Goal: Navigation & Orientation: Find specific page/section

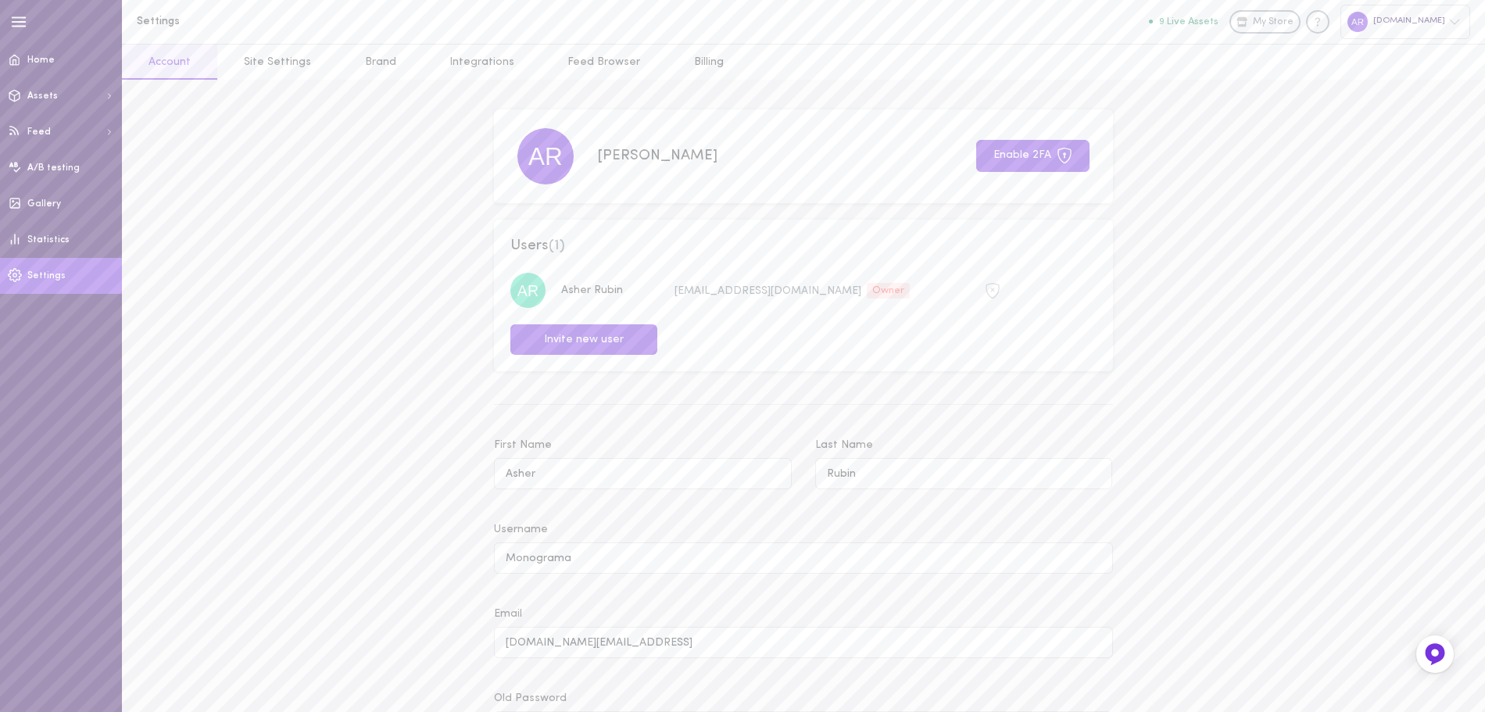
click at [1060, 163] on icon at bounding box center [1065, 156] width 16 height 16
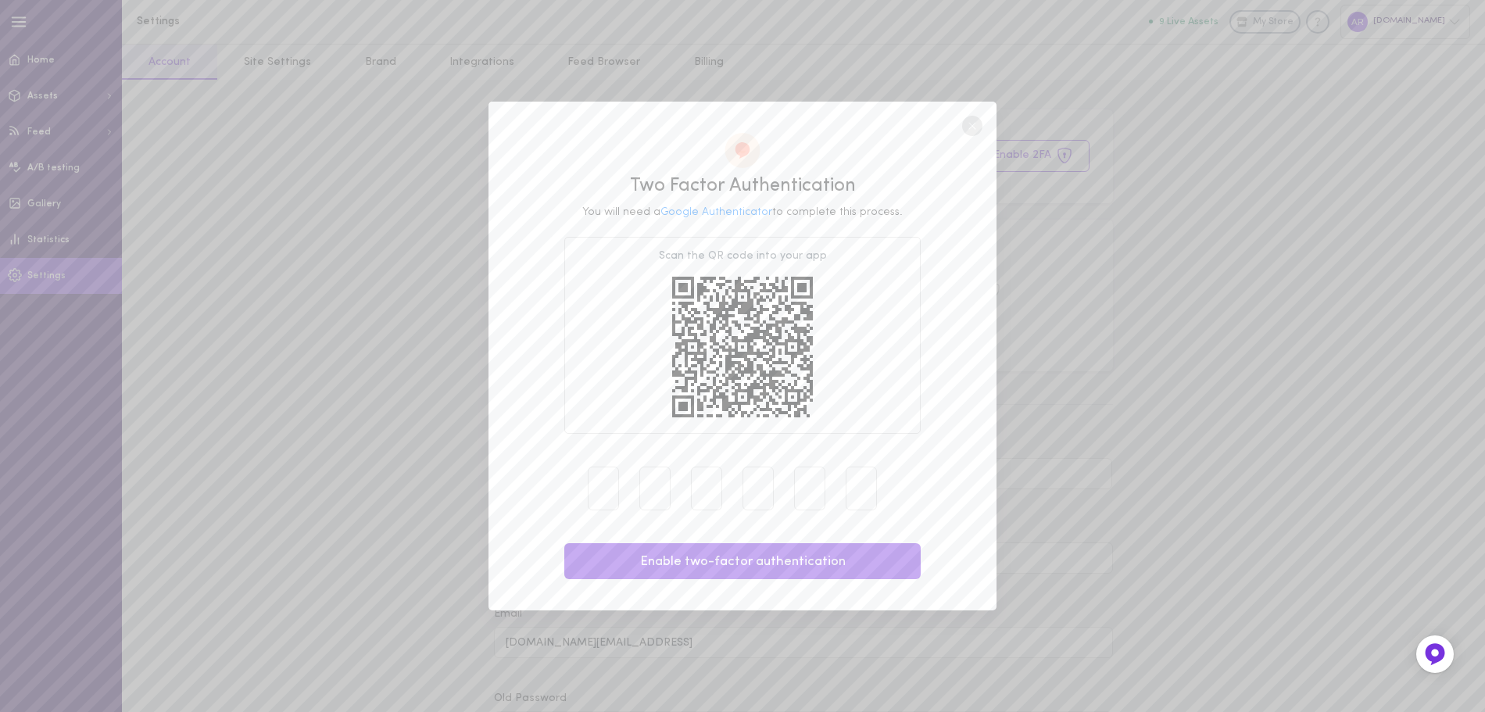
click at [977, 134] on circle at bounding box center [972, 126] width 20 height 20
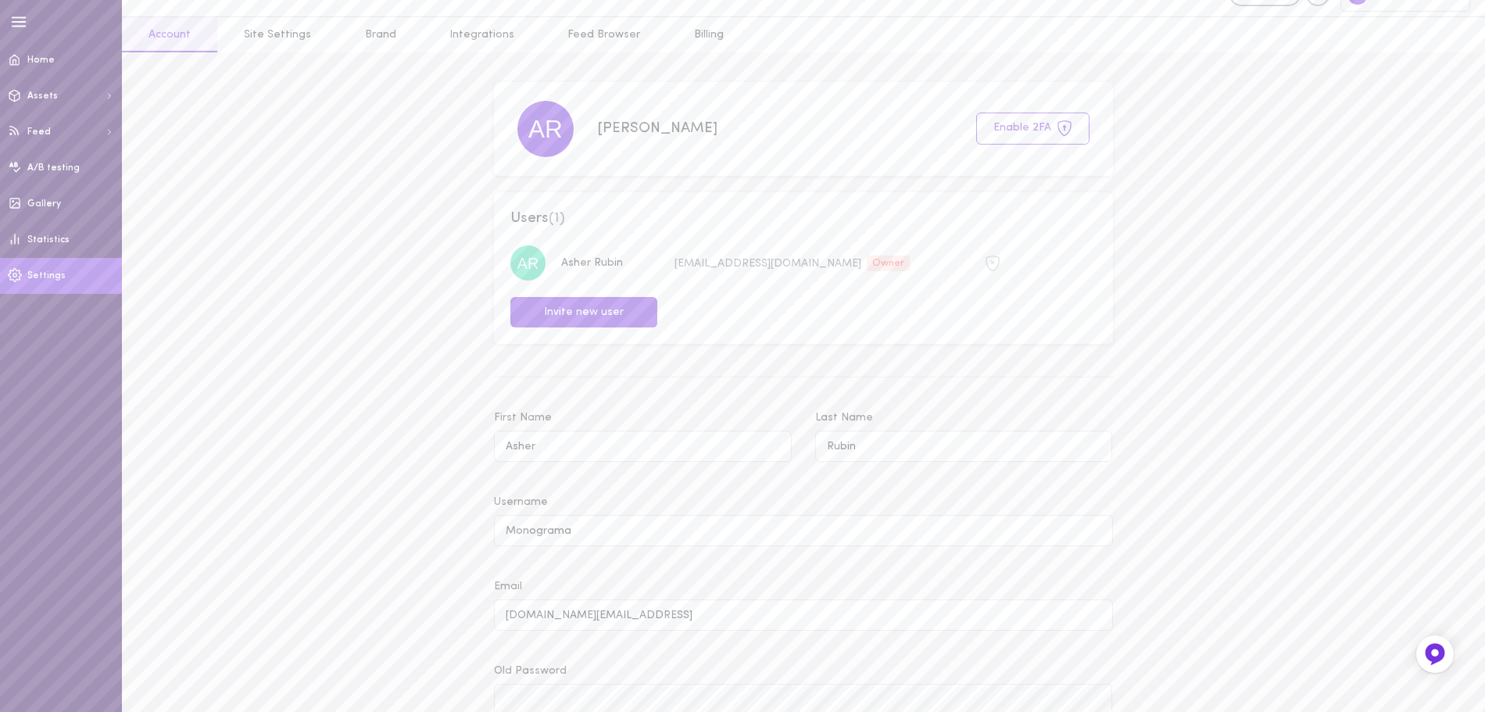
scroll to position [8, 0]
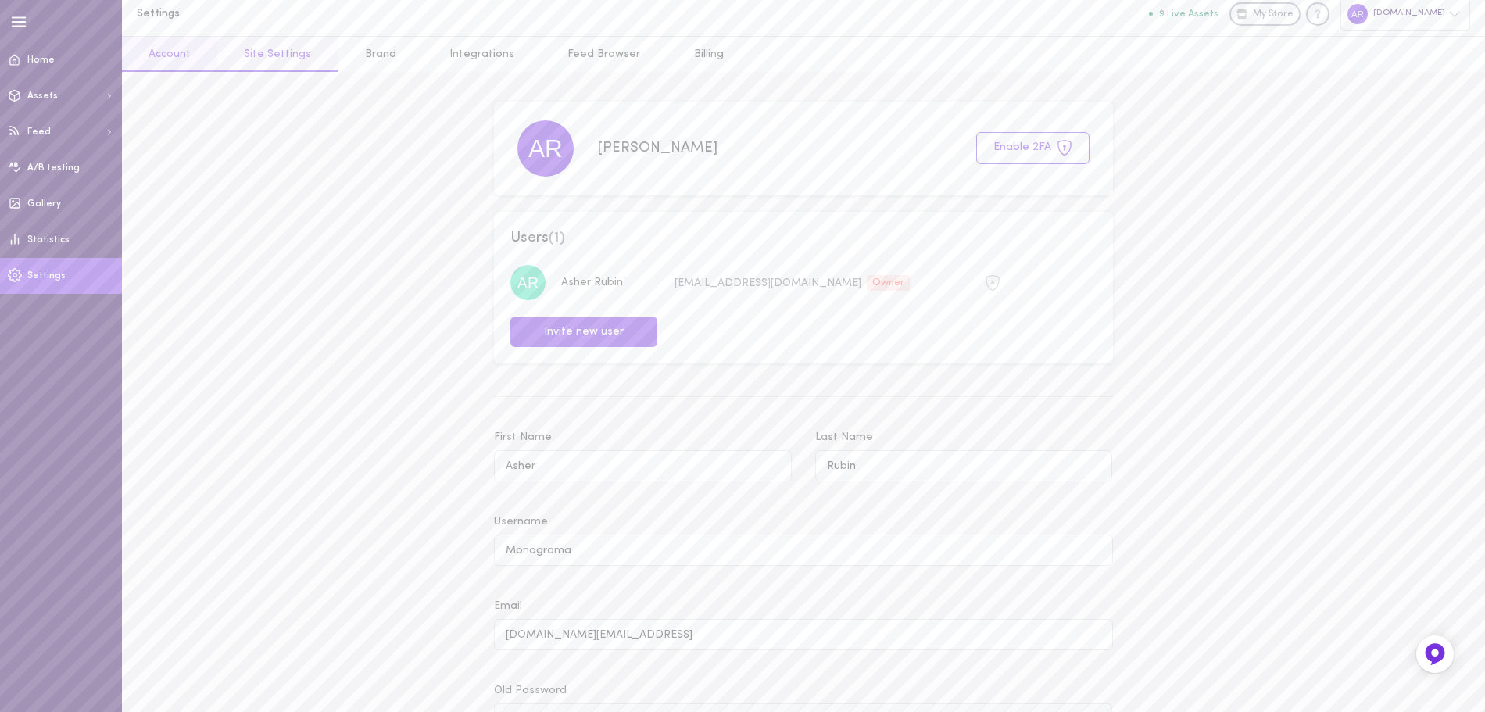
click at [276, 63] on link "Site Settings" at bounding box center [277, 54] width 120 height 35
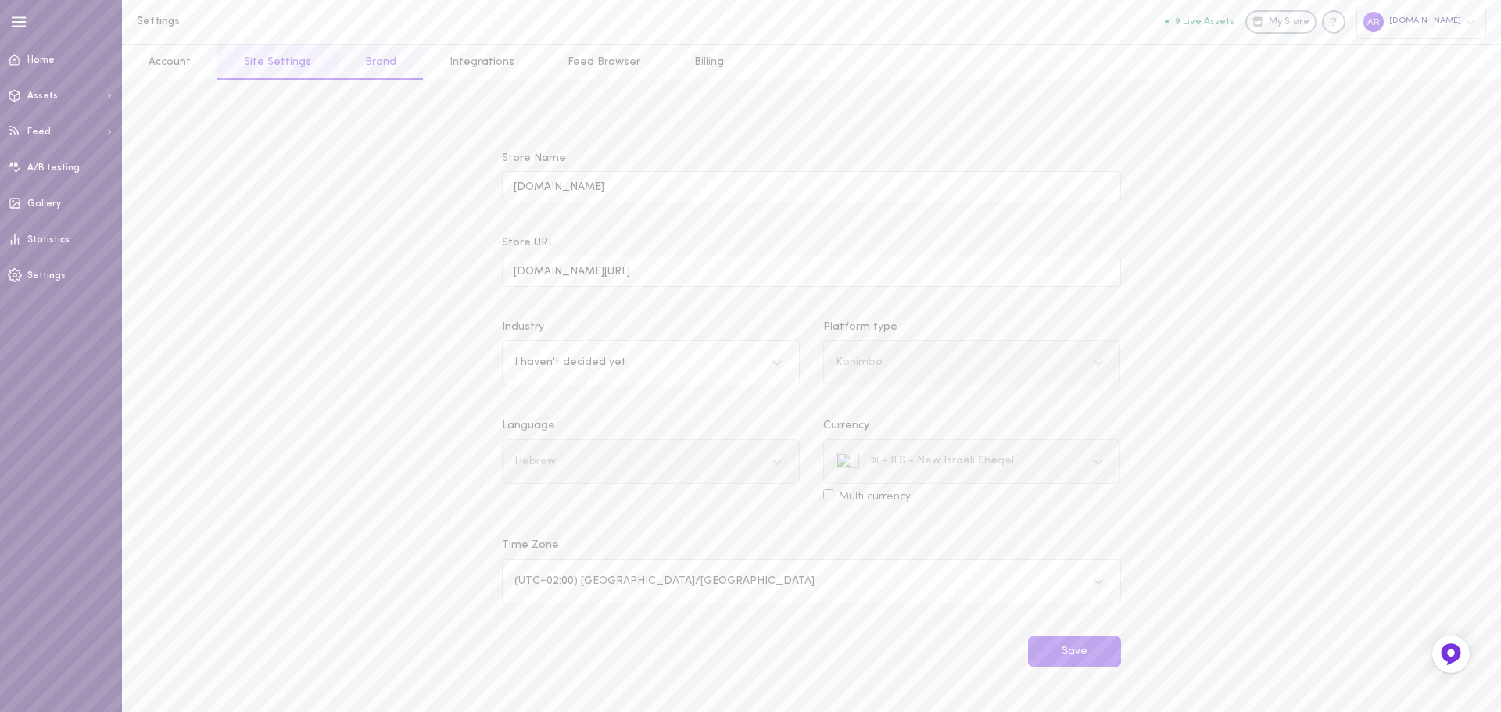
click at [378, 65] on link "Brand" at bounding box center [381, 62] width 84 height 35
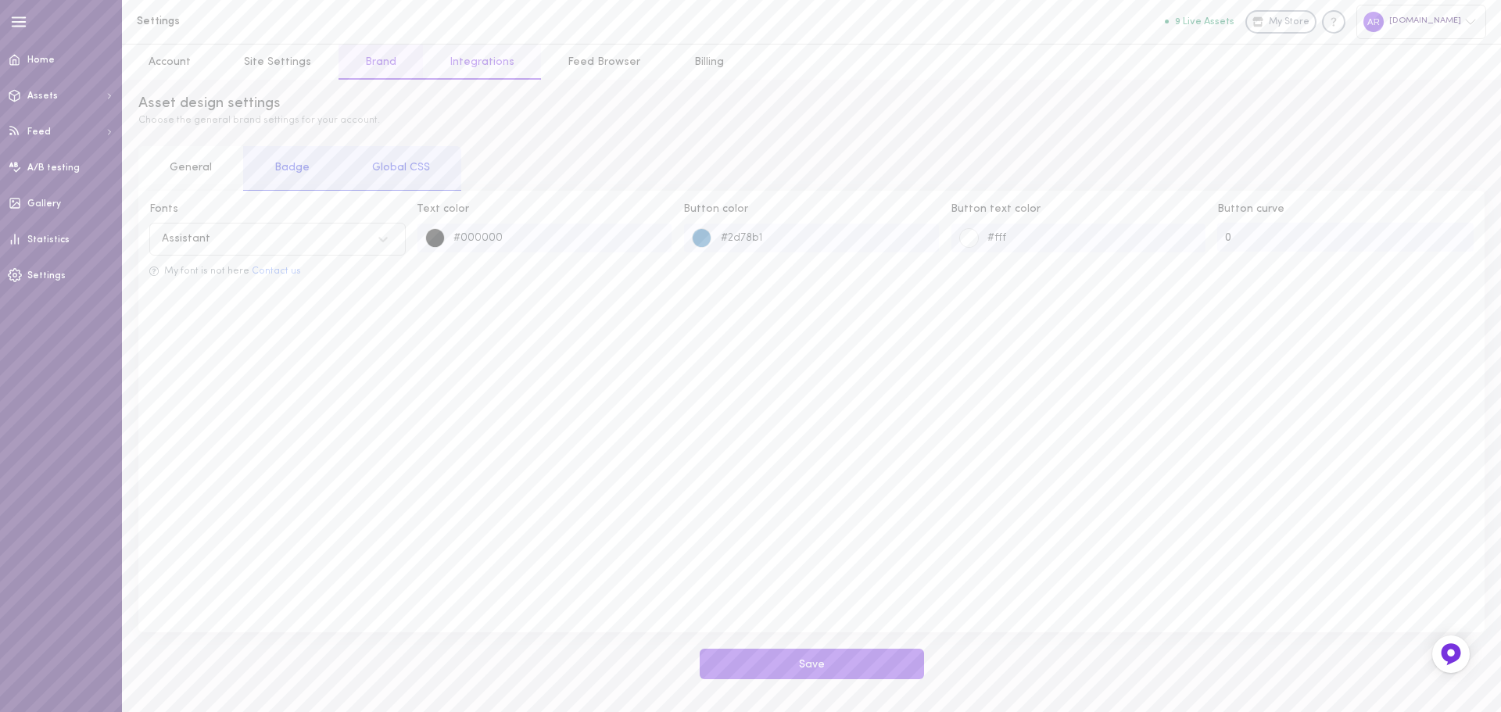
click at [475, 66] on link "Integrations" at bounding box center [482, 62] width 118 height 35
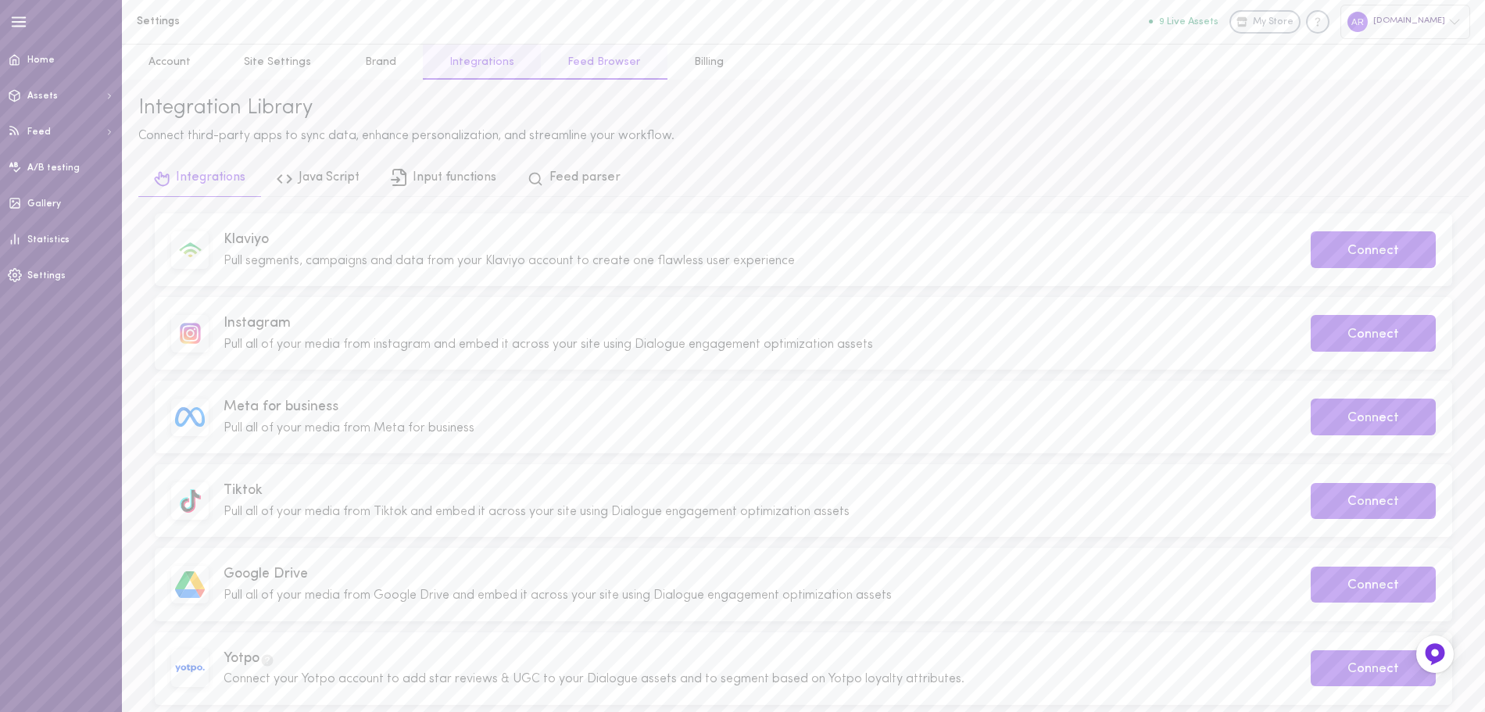
click at [595, 67] on link "Feed Browser" at bounding box center [604, 62] width 126 height 35
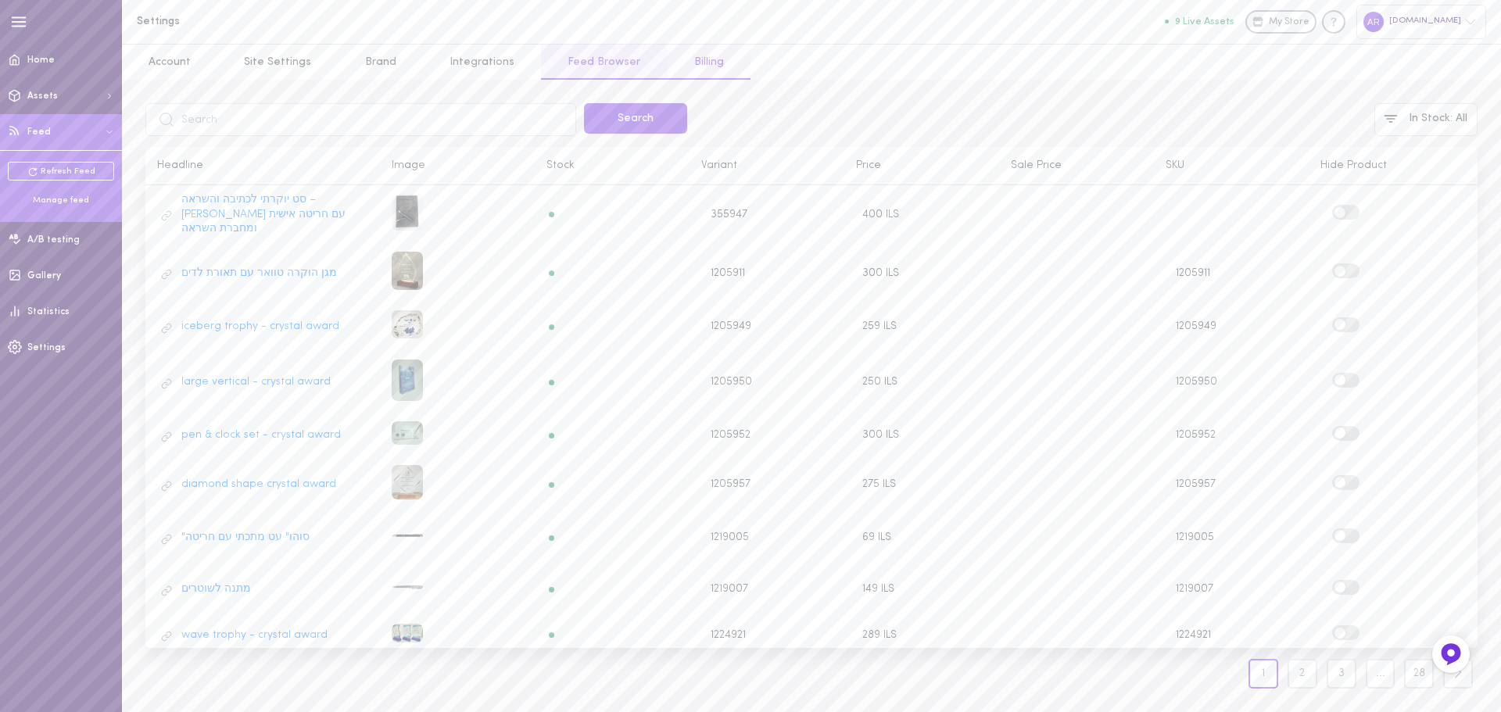
click at [692, 64] on link "Billing" at bounding box center [709, 62] width 83 height 35
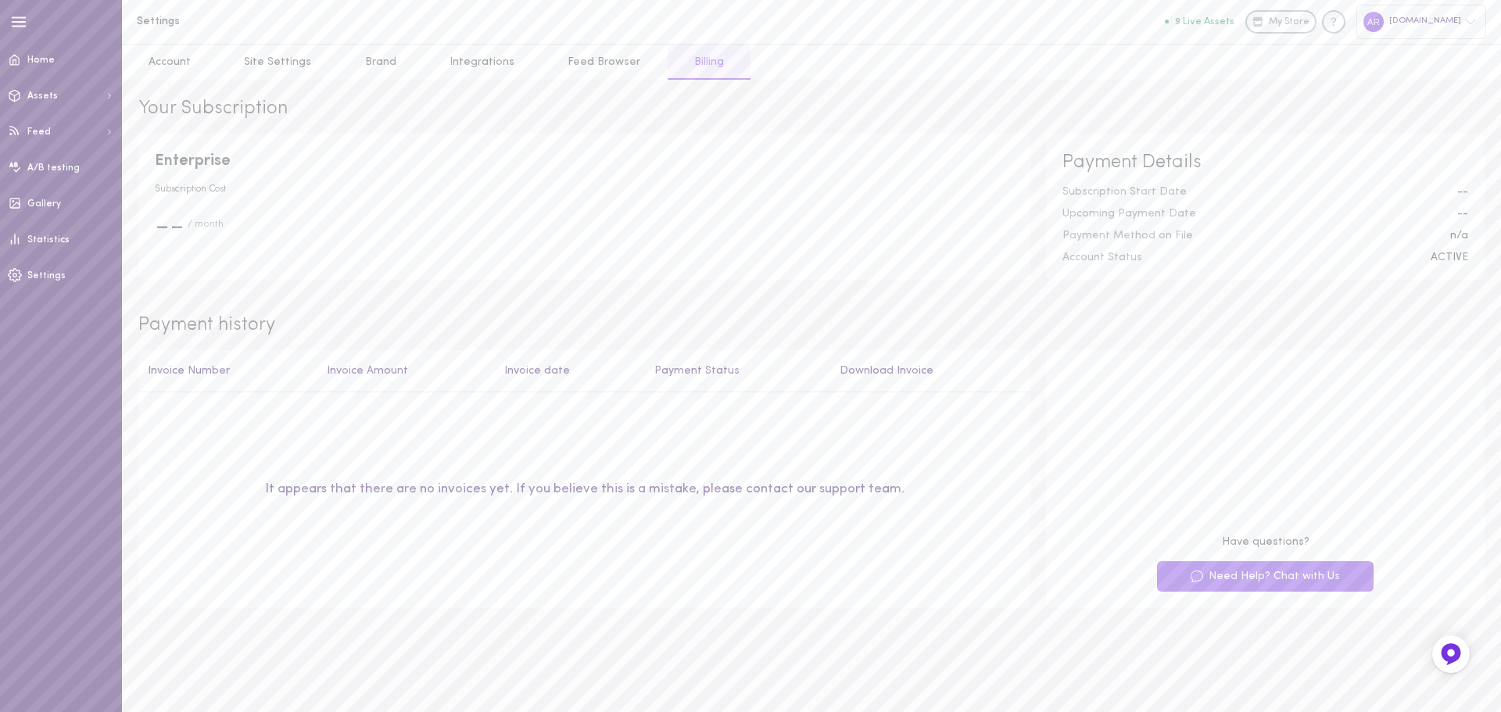
click at [1465, 26] on icon at bounding box center [1470, 22] width 13 height 13
click at [1379, 328] on link "Settings" at bounding box center [1399, 322] width 171 height 29
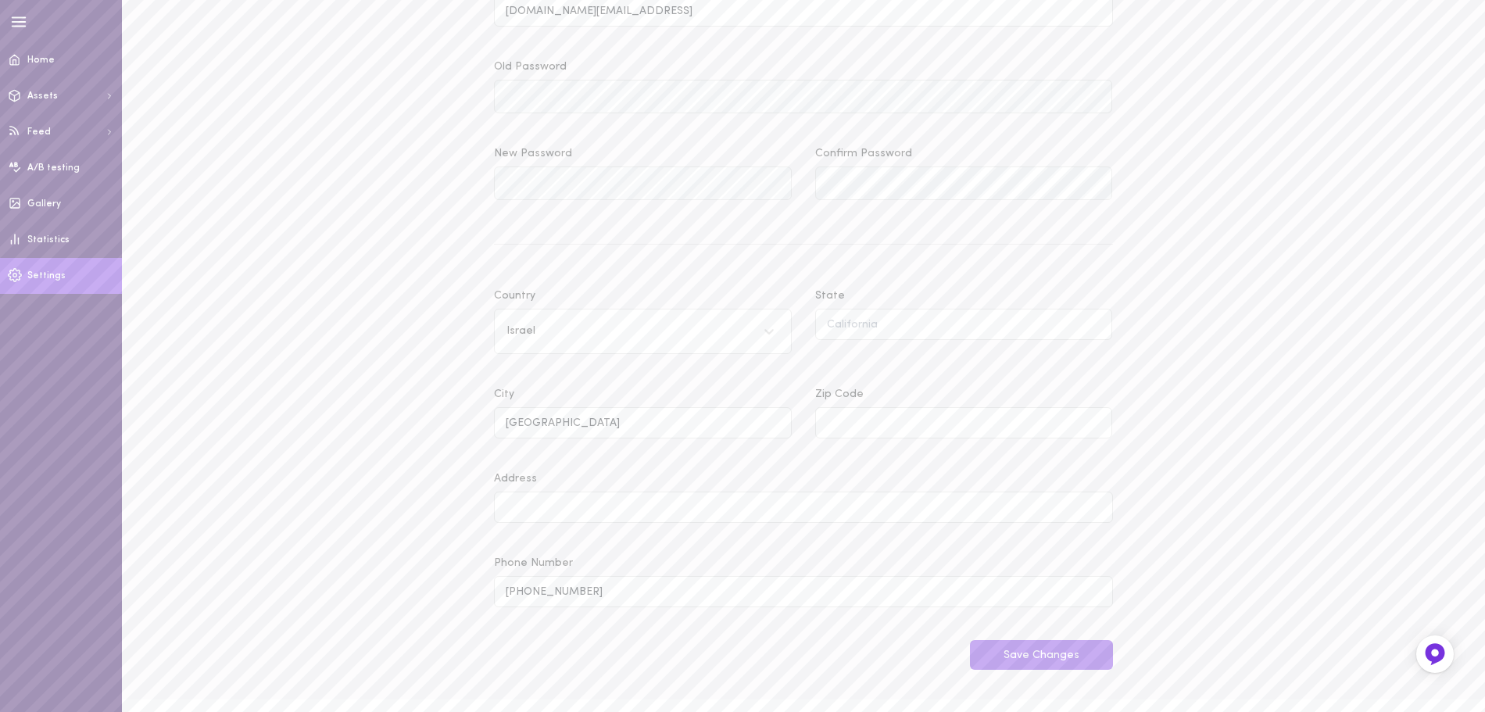
scroll to position [633, 0]
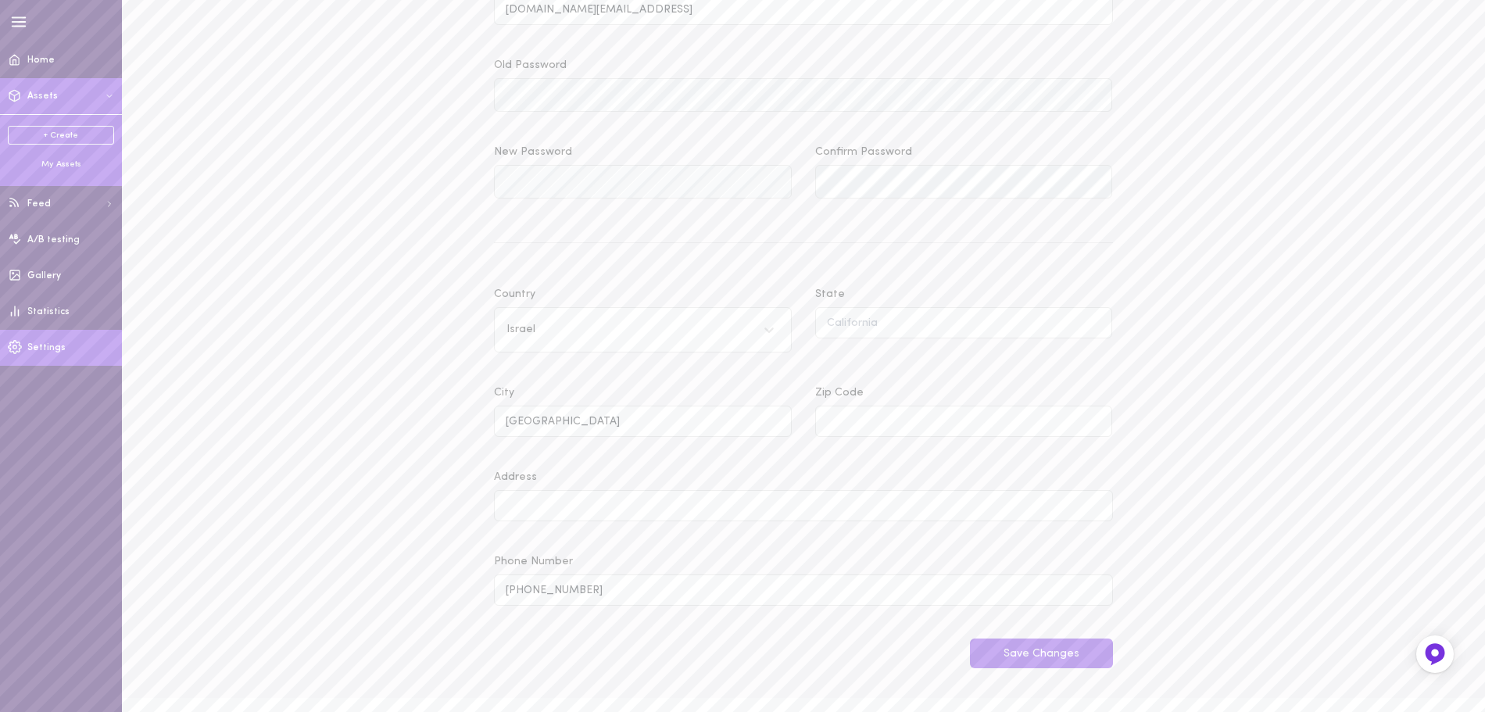
click at [58, 98] on button "Assets" at bounding box center [61, 96] width 122 height 36
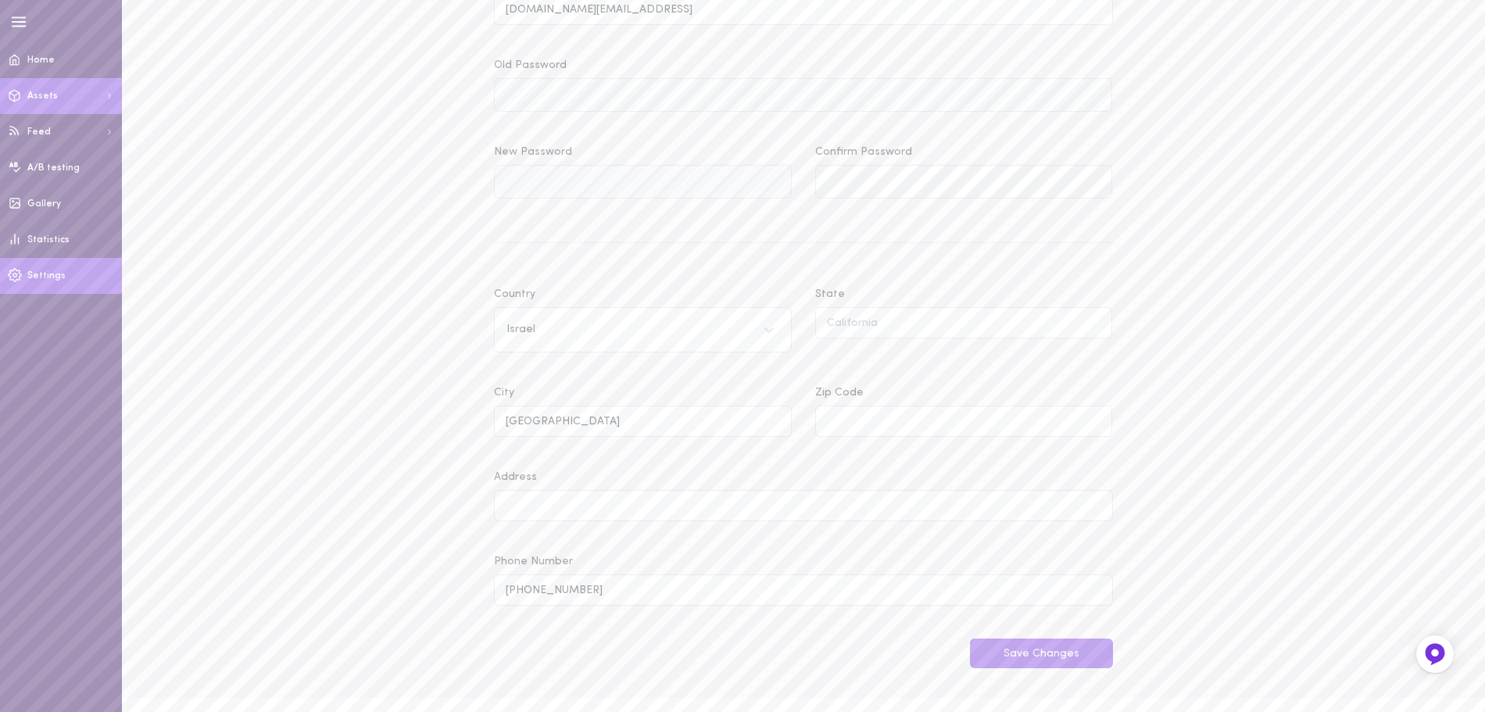
click at [58, 98] on button "Assets" at bounding box center [61, 96] width 122 height 36
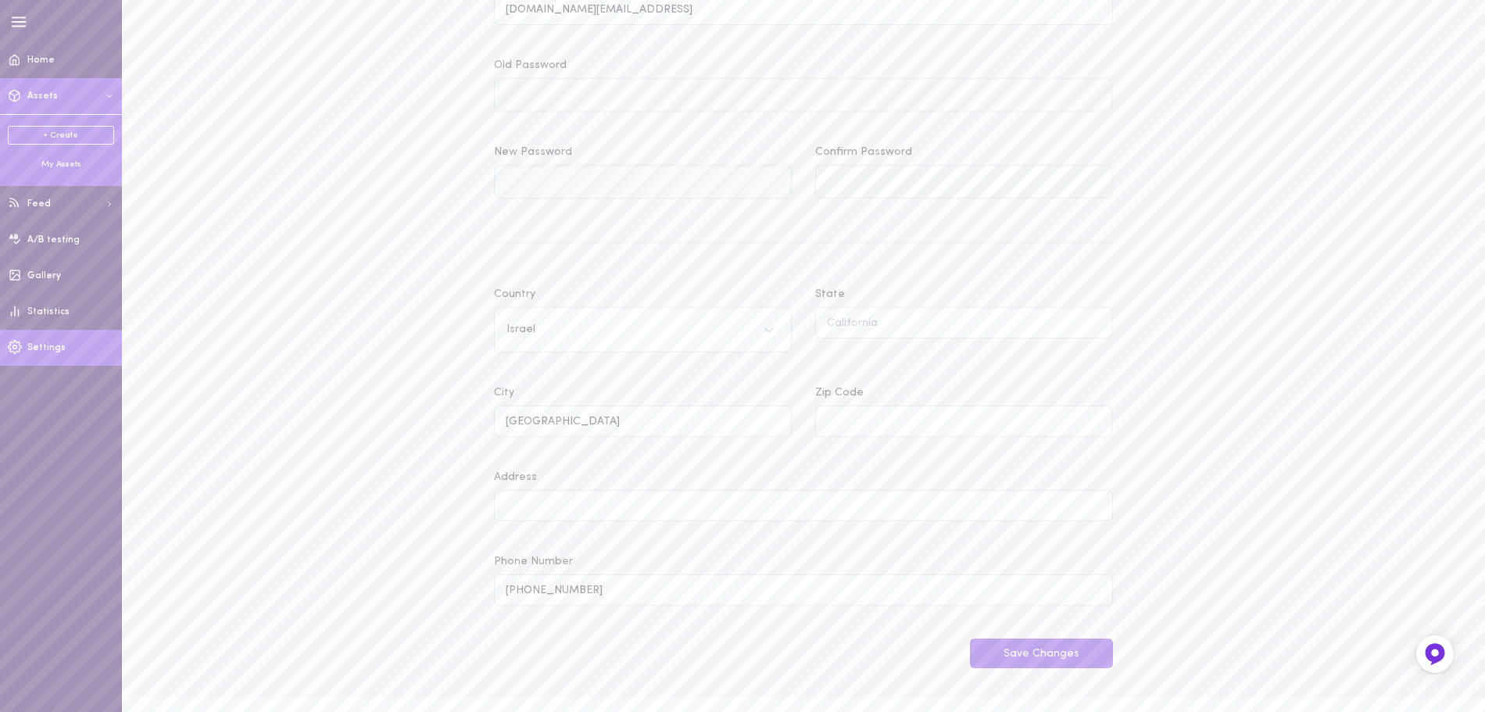
click at [73, 165] on div "My Assets" at bounding box center [61, 165] width 106 height 12
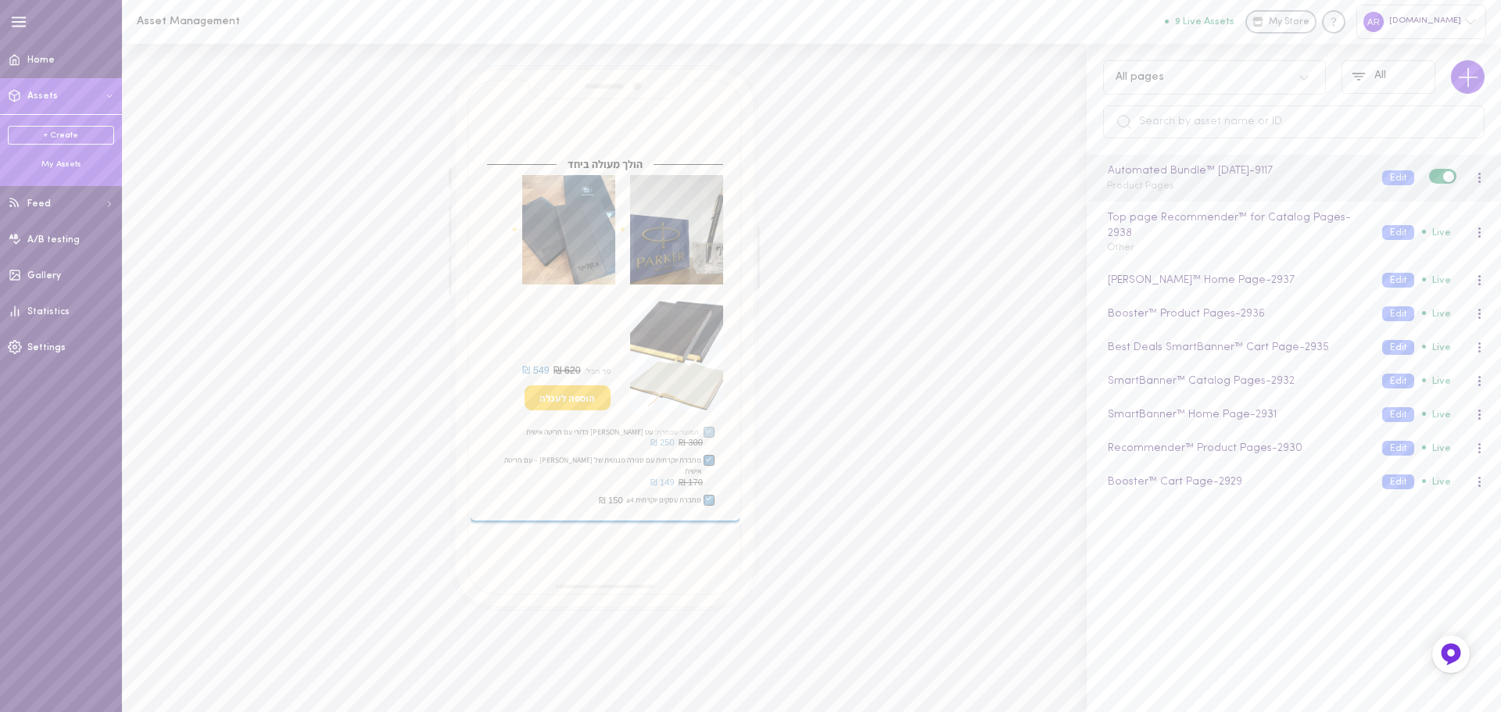
click at [1429, 177] on label at bounding box center [1442, 176] width 27 height 15
click at [0, 0] on input "checkbox" at bounding box center [0, 0] width 0 height 0
click at [1429, 236] on label at bounding box center [1442, 231] width 27 height 15
click at [0, 0] on input "checkbox" at bounding box center [0, 0] width 0 height 0
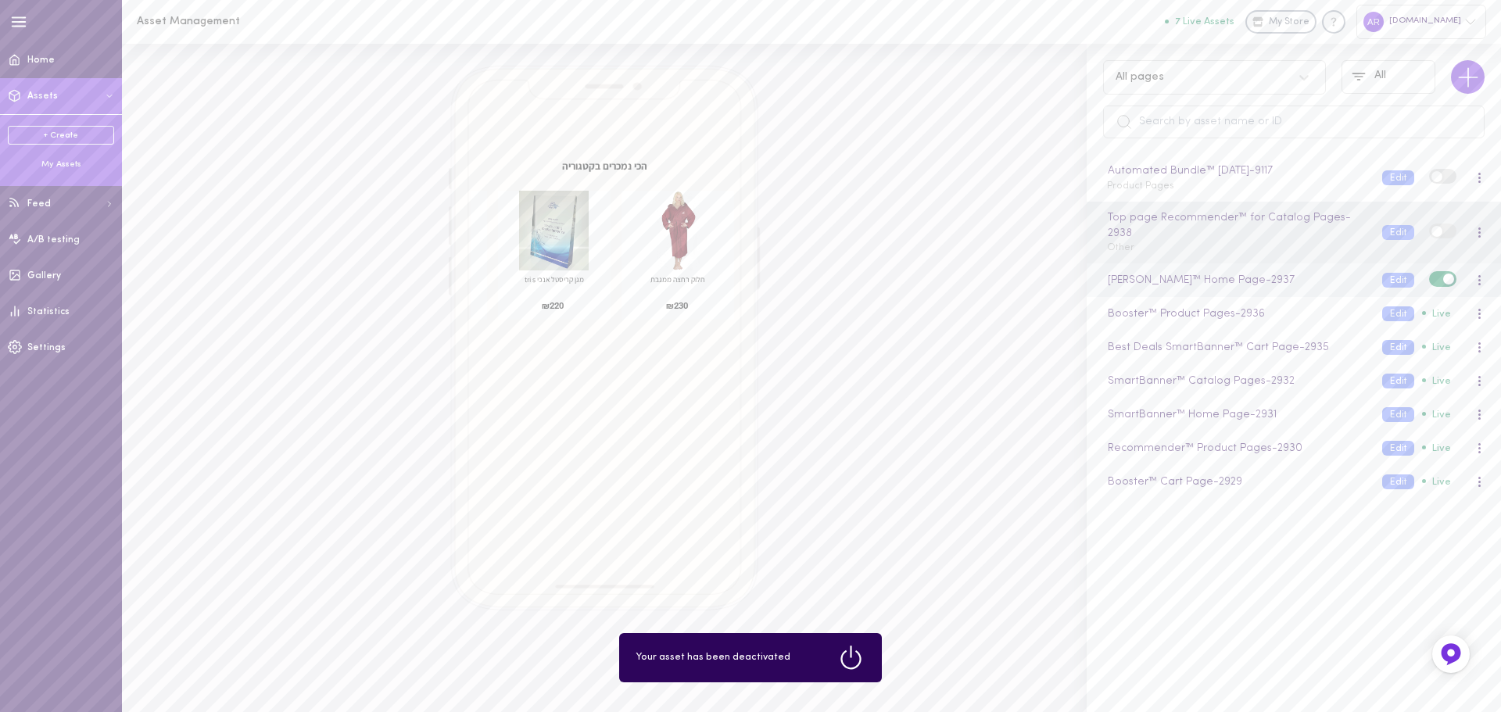
click at [1443, 278] on span at bounding box center [1448, 279] width 11 height 11
click at [0, 0] on input "checkbox" at bounding box center [0, 0] width 0 height 0
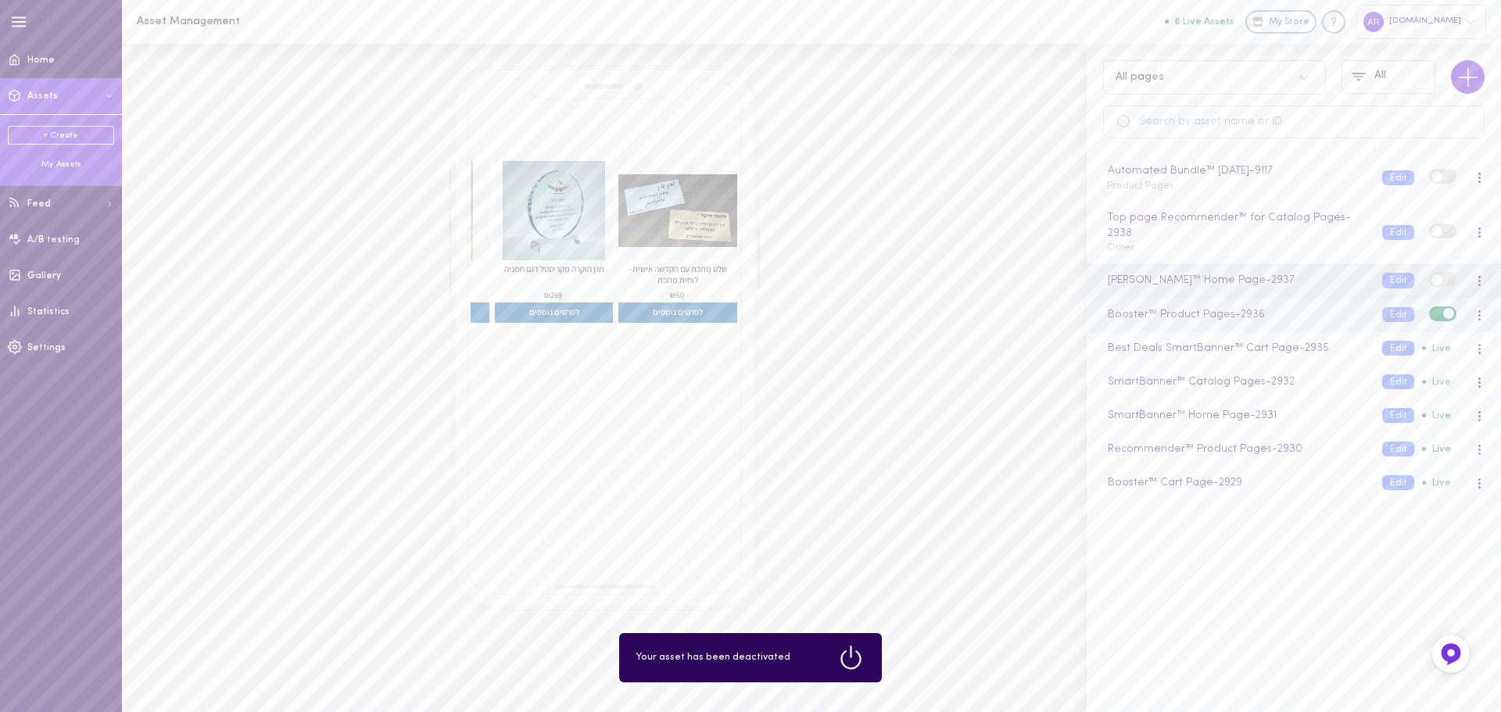
click at [1443, 313] on span at bounding box center [1448, 313] width 11 height 11
click at [0, 0] on input "checkbox" at bounding box center [0, 0] width 0 height 0
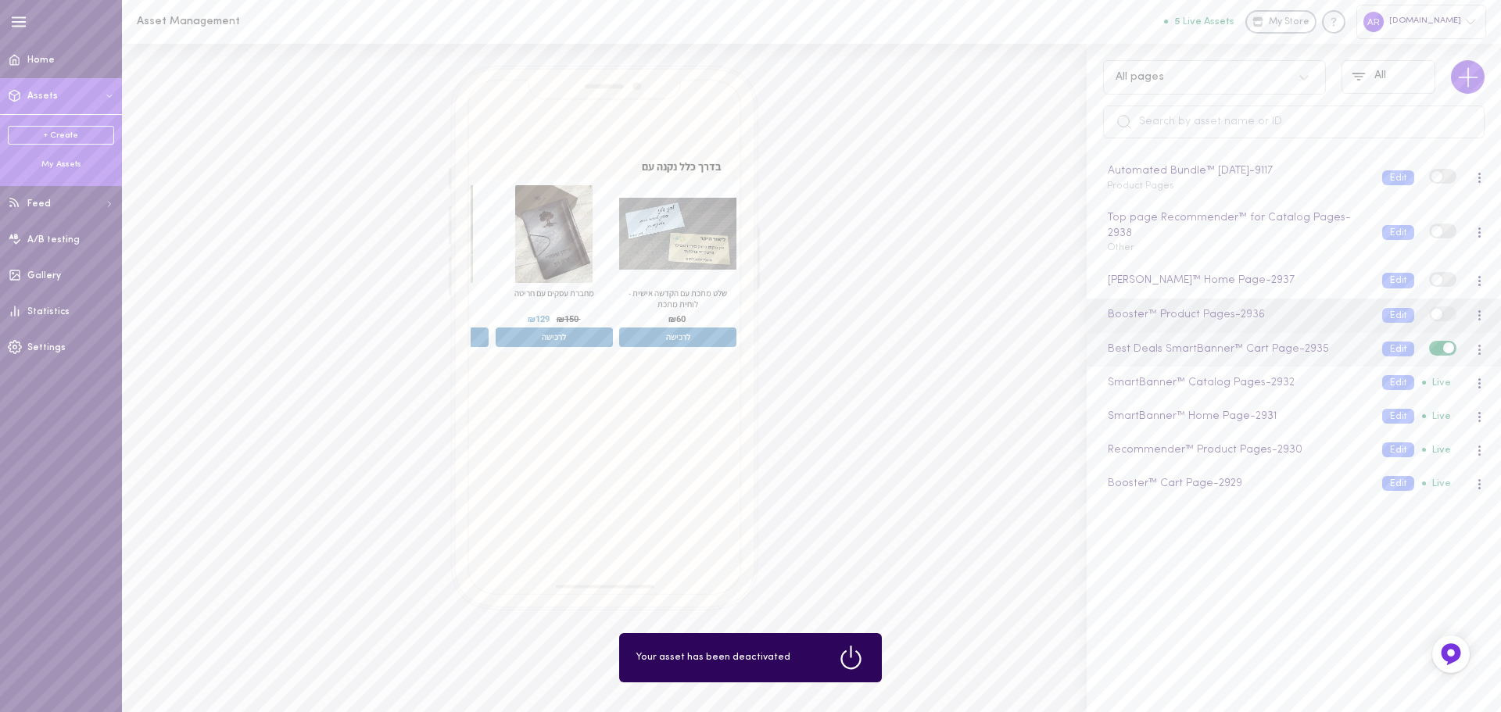
click at [1435, 341] on label at bounding box center [1442, 348] width 27 height 15
click at [0, 0] on input "checkbox" at bounding box center [0, 0] width 0 height 0
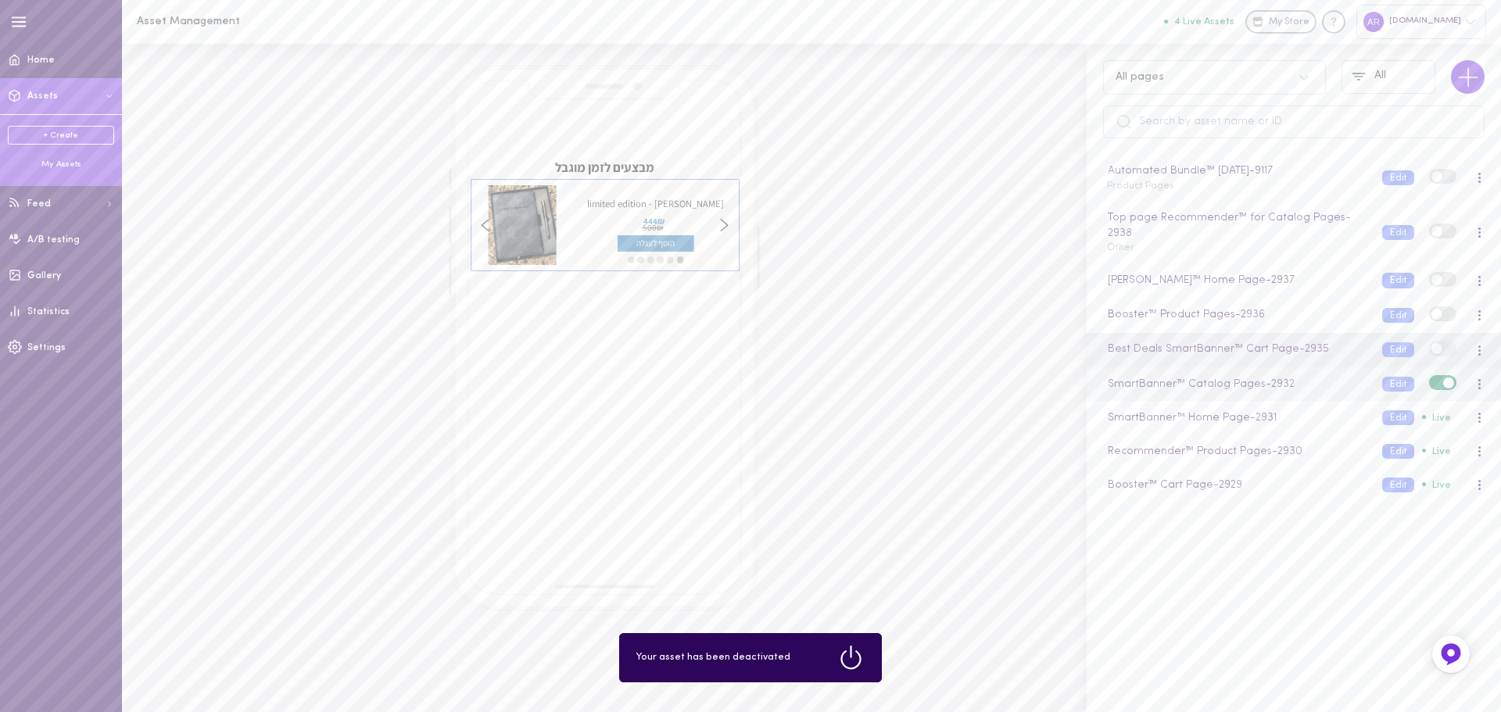
click at [1443, 381] on span at bounding box center [1448, 383] width 11 height 11
click at [0, 0] on input "checkbox" at bounding box center [0, 0] width 0 height 0
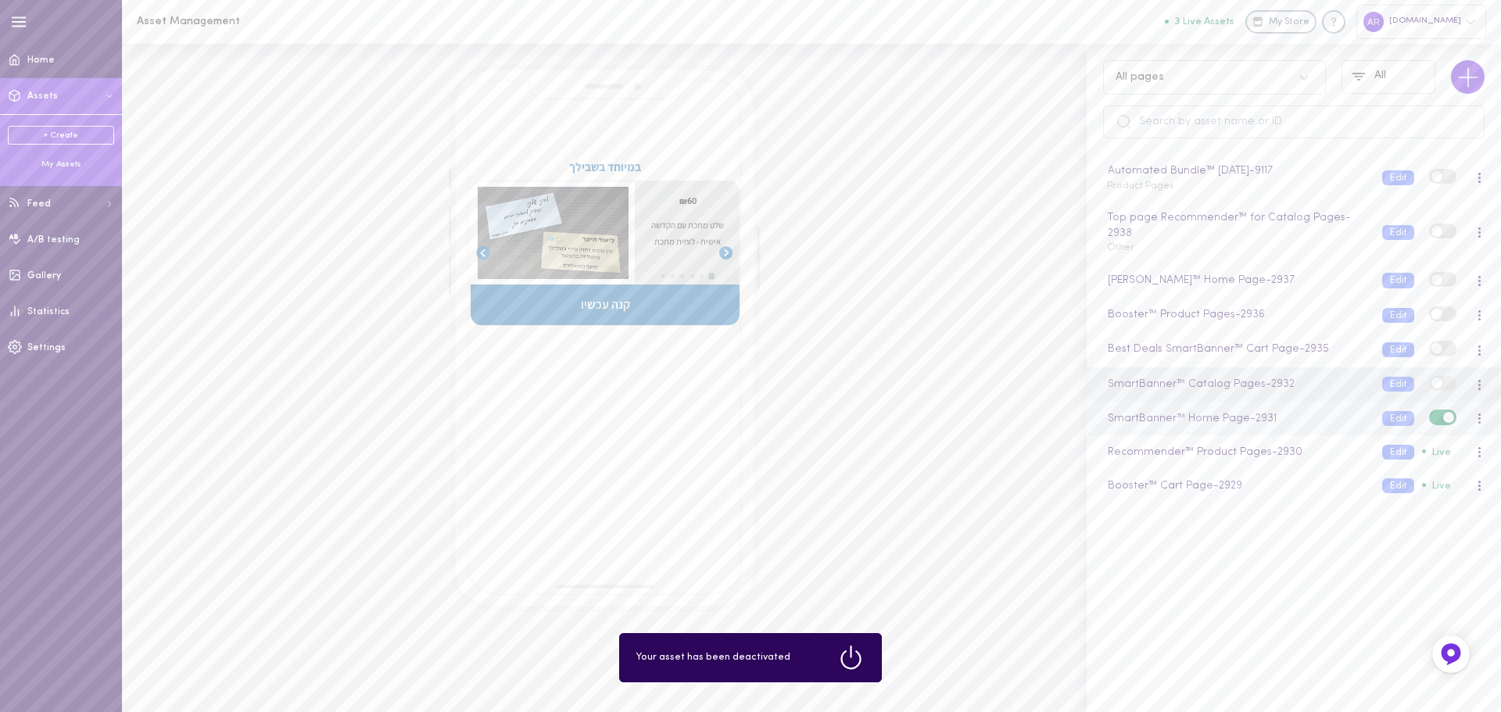
click at [1443, 417] on span at bounding box center [1448, 417] width 11 height 11
click at [0, 0] on input "checkbox" at bounding box center [0, 0] width 0 height 0
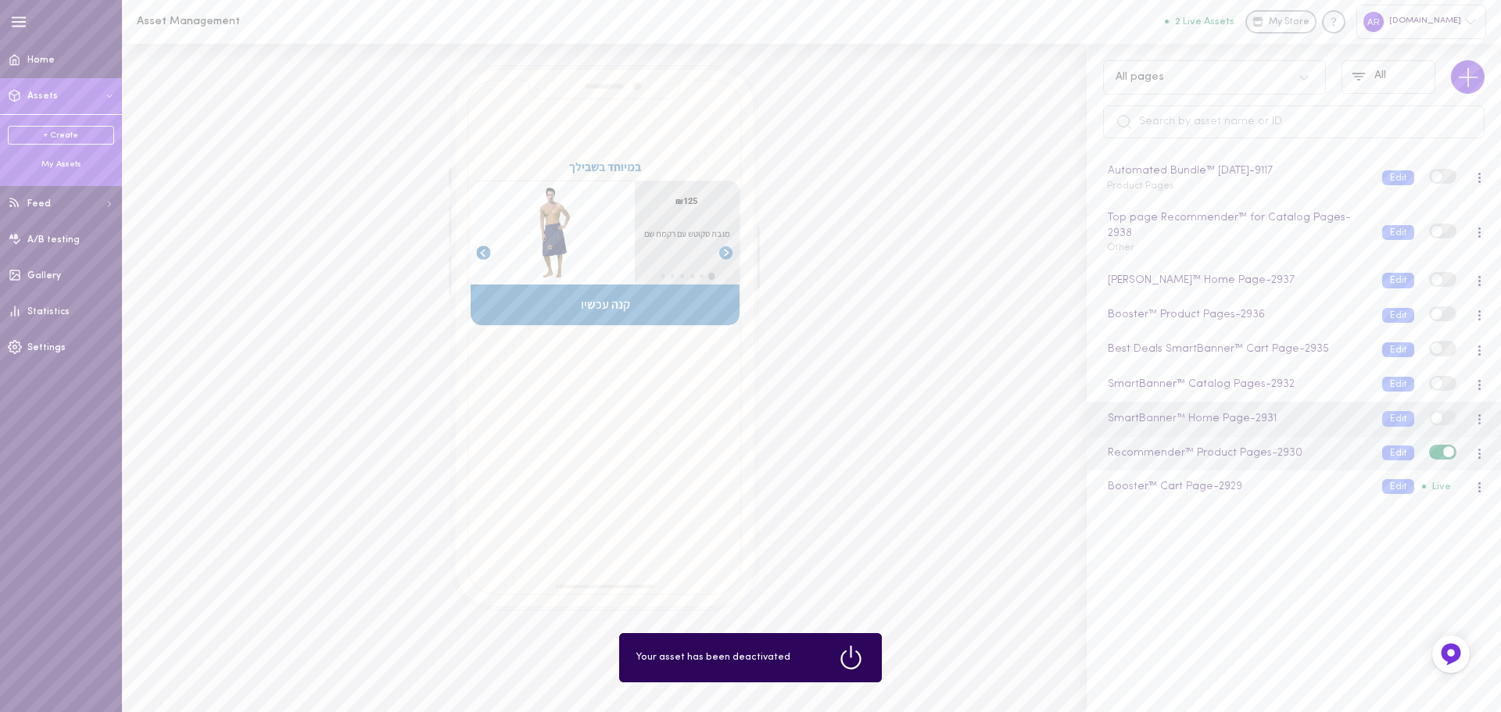
click at [1443, 446] on span at bounding box center [1448, 451] width 11 height 11
click at [0, 0] on input "checkbox" at bounding box center [0, 0] width 0 height 0
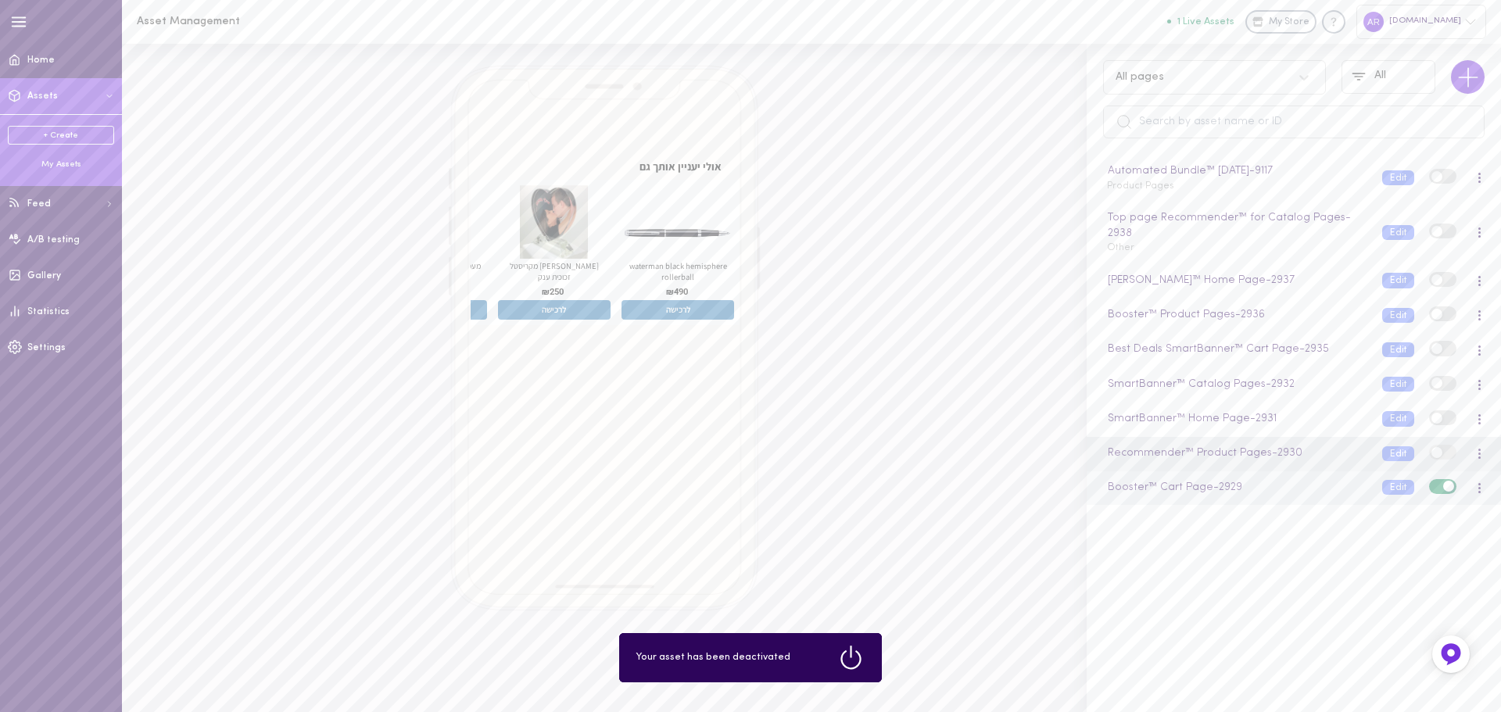
click at [1443, 481] on span at bounding box center [1448, 486] width 11 height 11
click at [0, 0] on input "checkbox" at bounding box center [0, 0] width 0 height 0
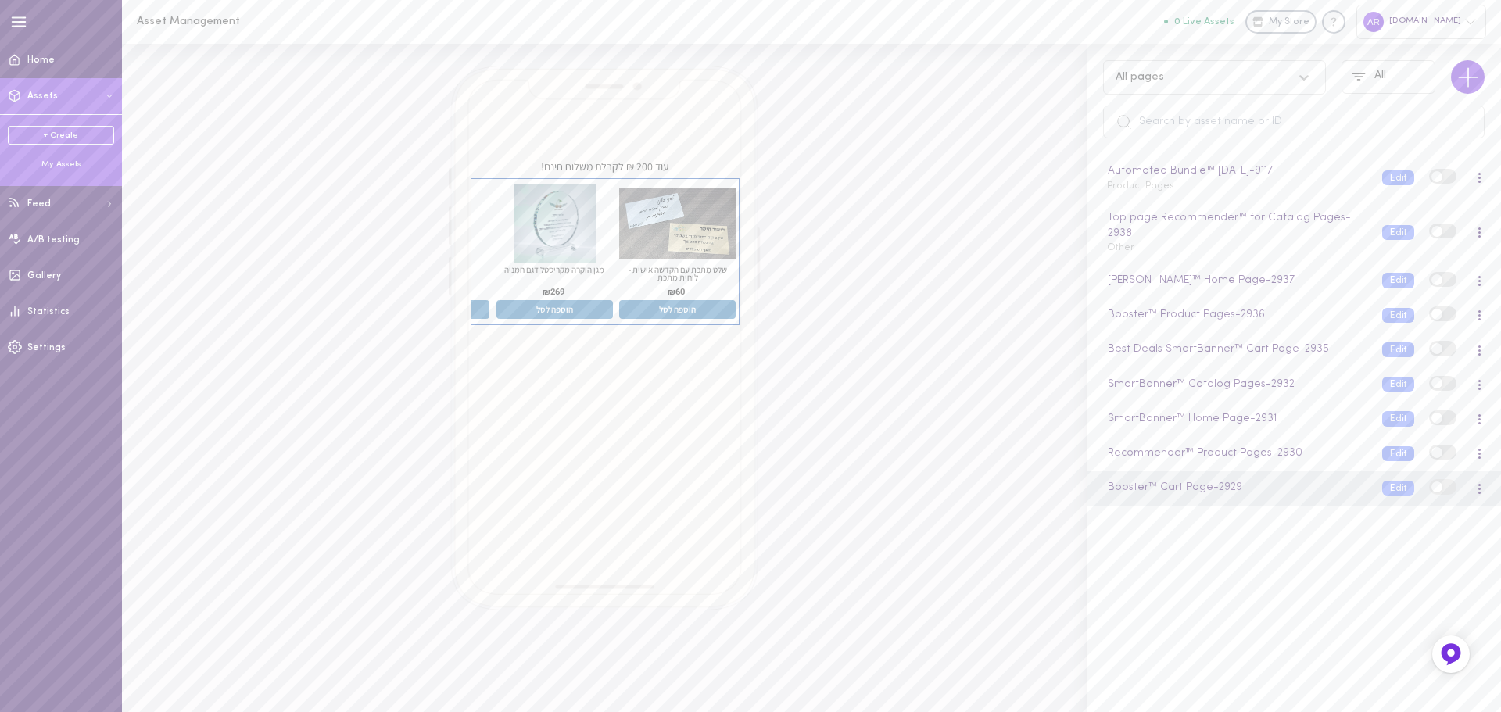
click at [1303, 74] on icon at bounding box center [1304, 78] width 16 height 16
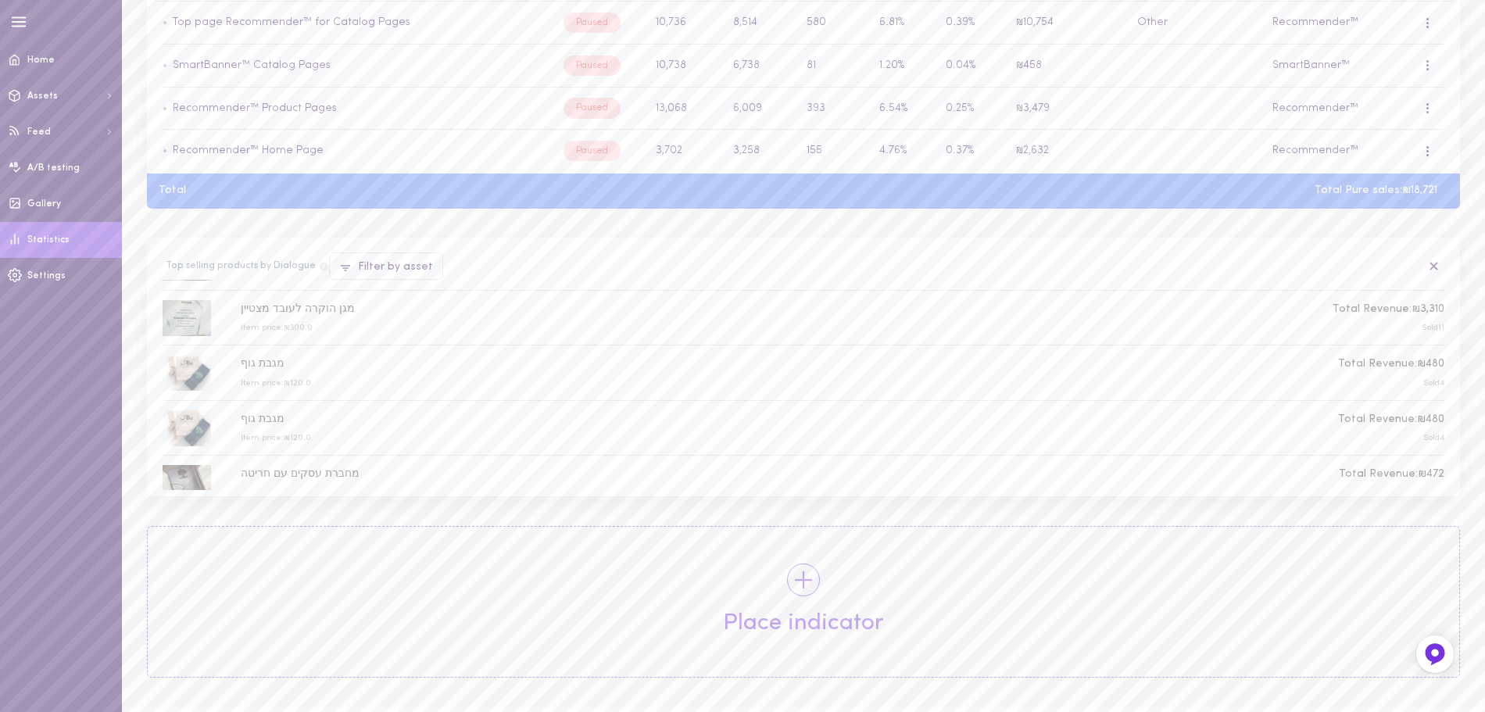
scroll to position [391, 0]
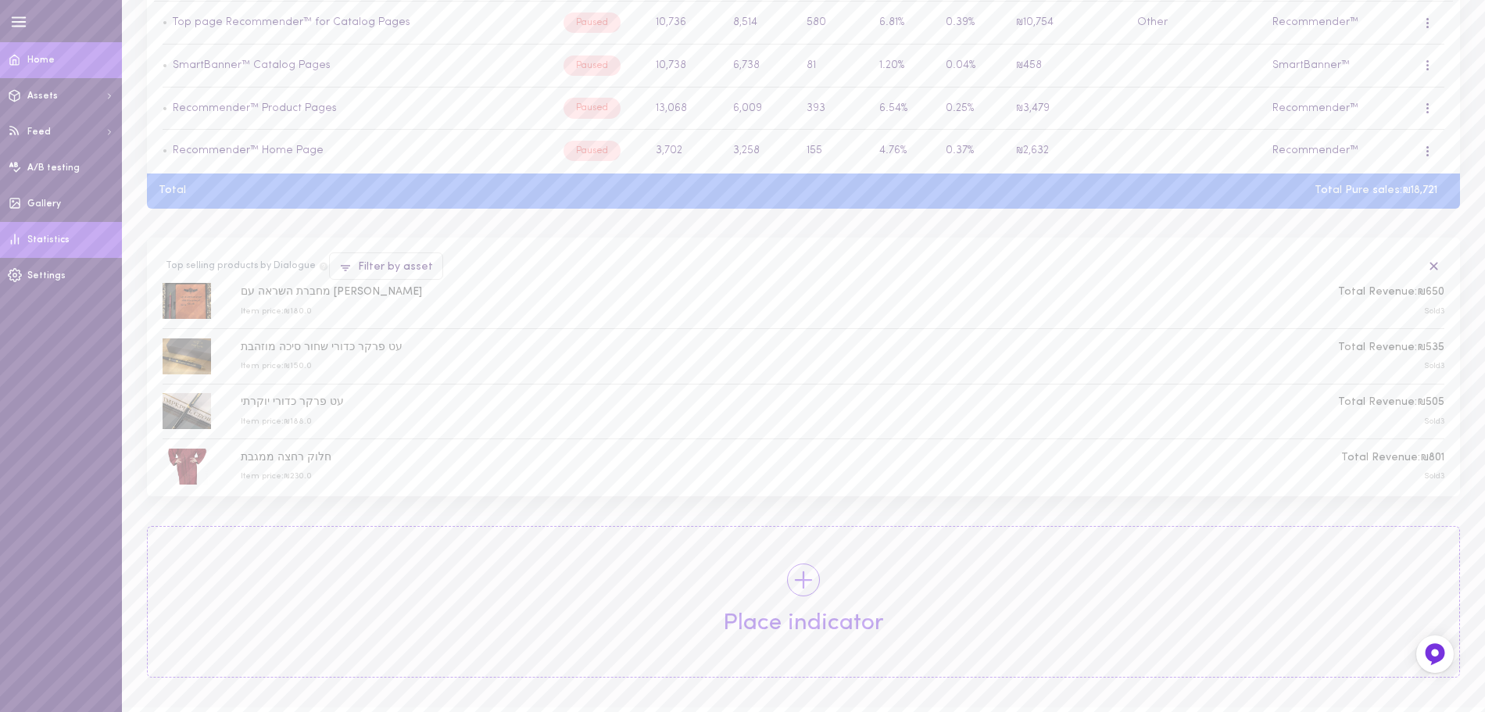
click at [41, 56] on span "Home" at bounding box center [40, 60] width 27 height 9
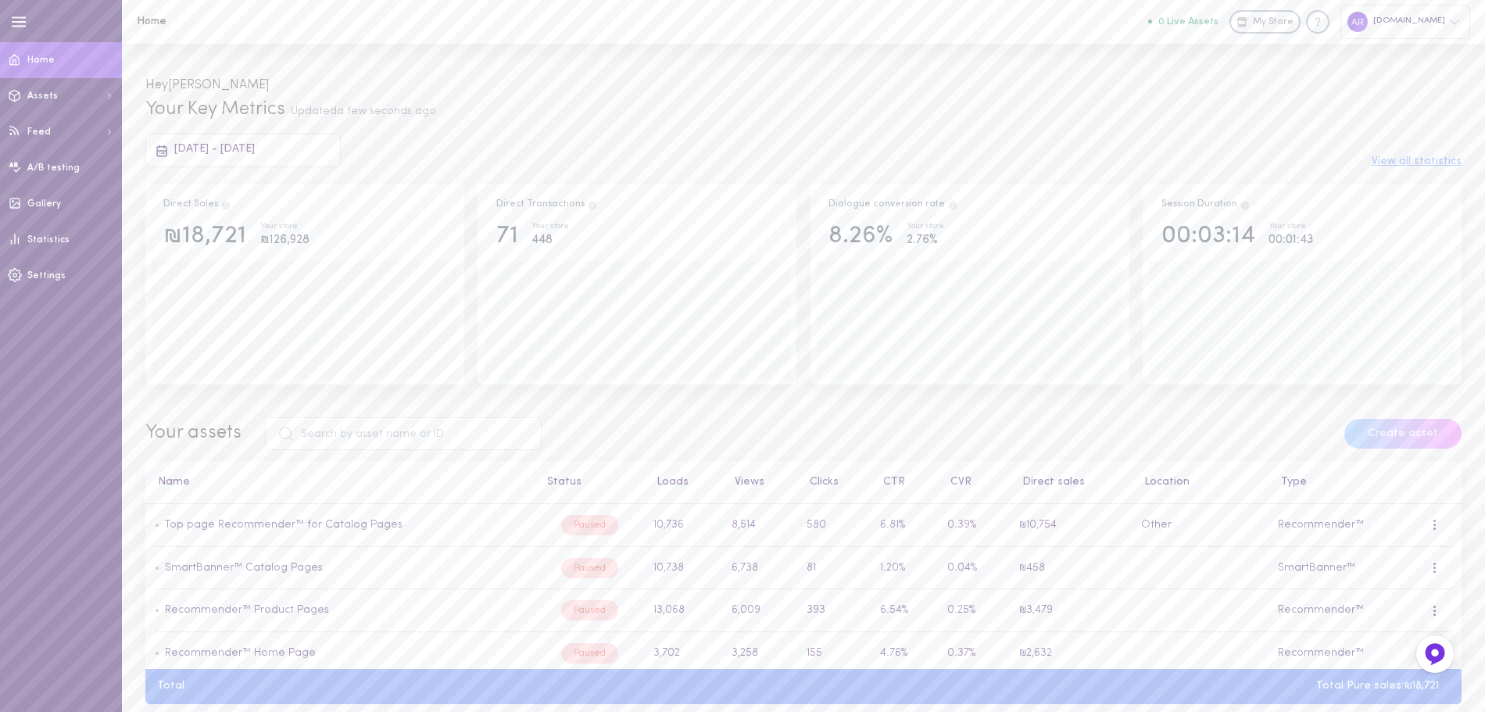
click at [20, 20] on icon "button" at bounding box center [18, 21] width 17 height 17
click at [1435, 660] on icon at bounding box center [1435, 654] width 12 height 12
